Goal: Transaction & Acquisition: Download file/media

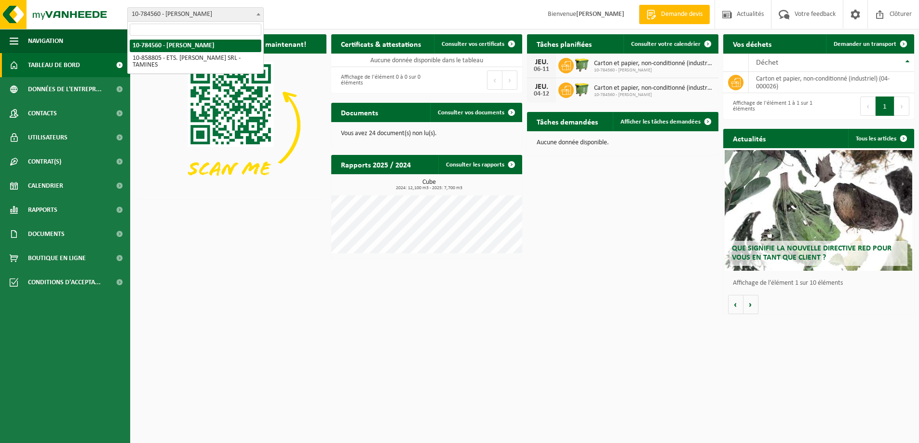
click at [257, 13] on b at bounding box center [259, 14] width 4 height 2
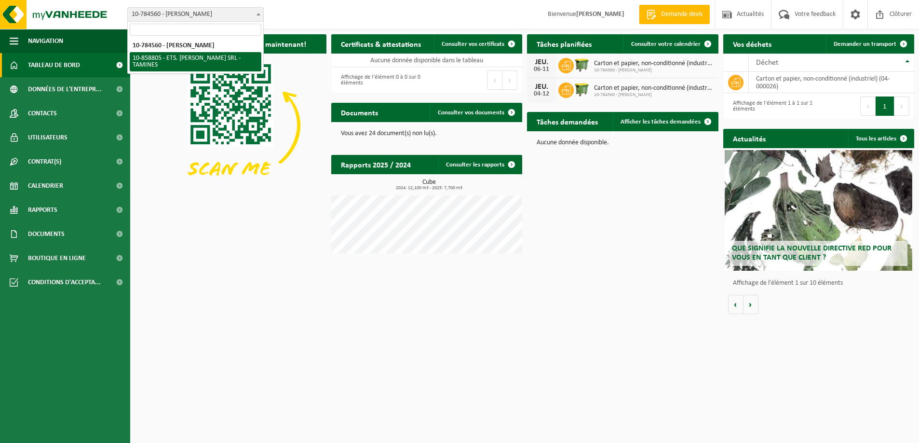
select select "99481"
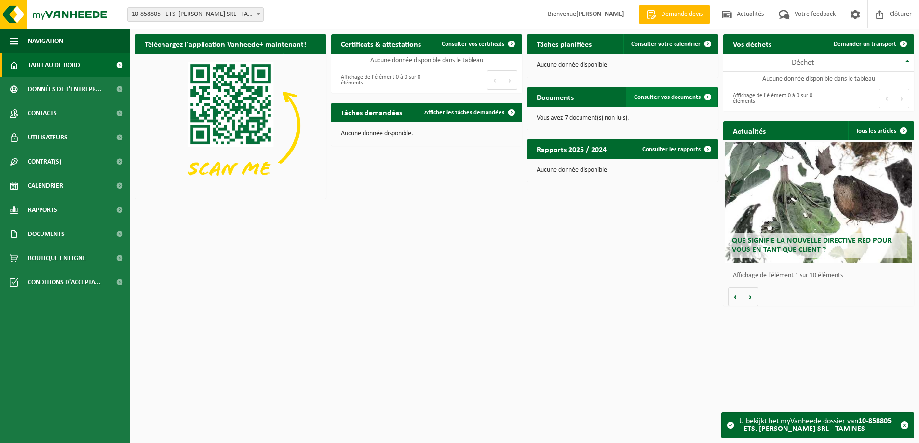
click at [672, 98] on span "Consulter vos documents" at bounding box center [667, 97] width 67 height 6
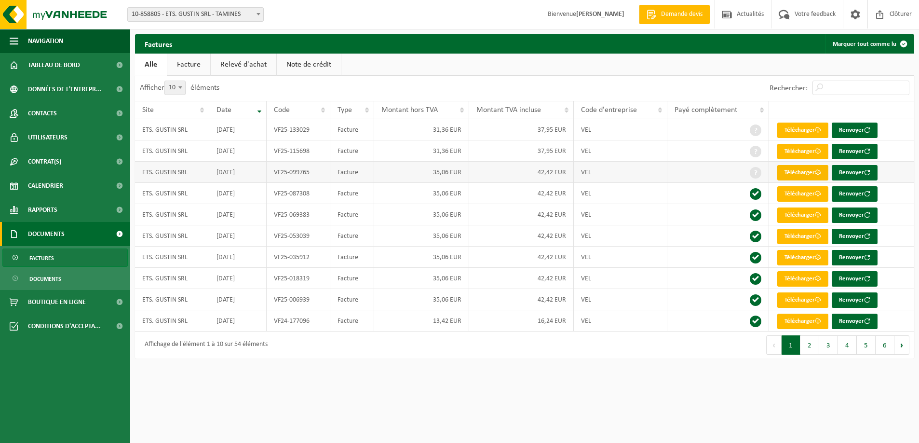
click at [816, 171] on link "Télécharger" at bounding box center [802, 172] width 51 height 15
click at [816, 151] on link "Télécharger" at bounding box center [802, 151] width 51 height 15
click at [800, 131] on link "Télécharger" at bounding box center [802, 130] width 51 height 15
click at [808, 129] on link "Télécharger" at bounding box center [802, 130] width 51 height 15
